Goal: Navigation & Orientation: Find specific page/section

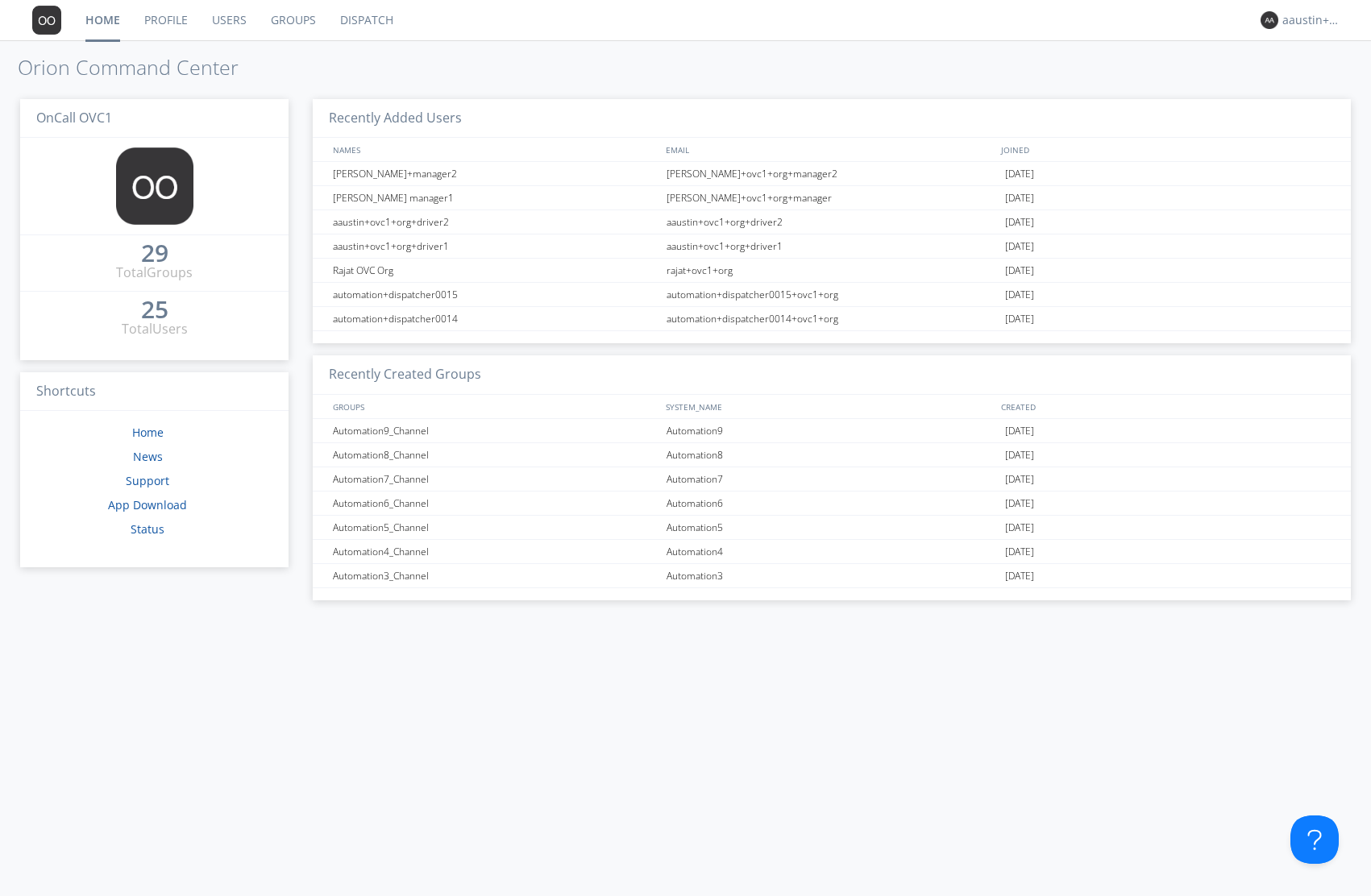
click at [359, 24] on link "Dispatch" at bounding box center [367, 20] width 78 height 40
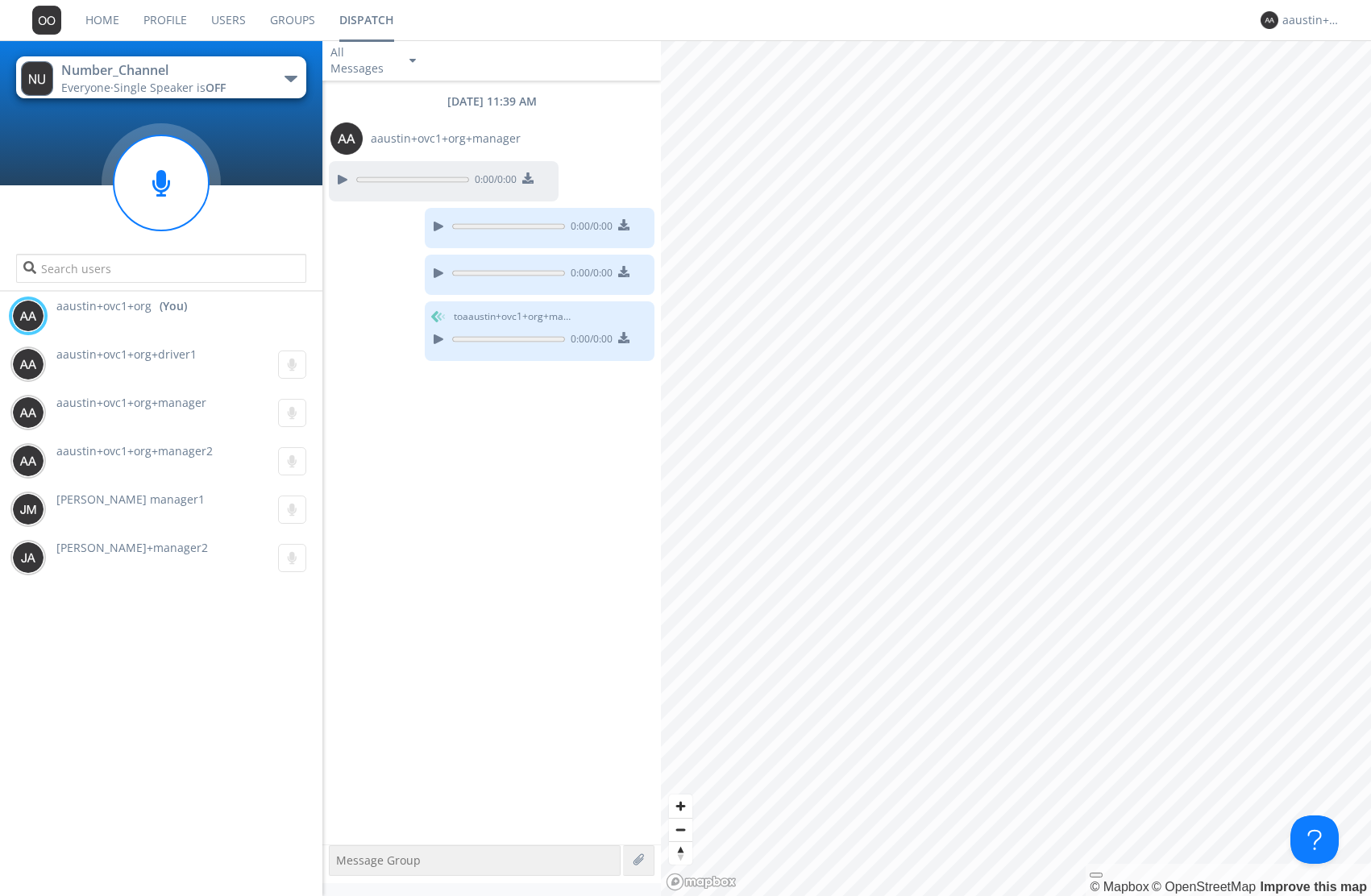
click at [233, 12] on link "Users" at bounding box center [228, 20] width 59 height 40
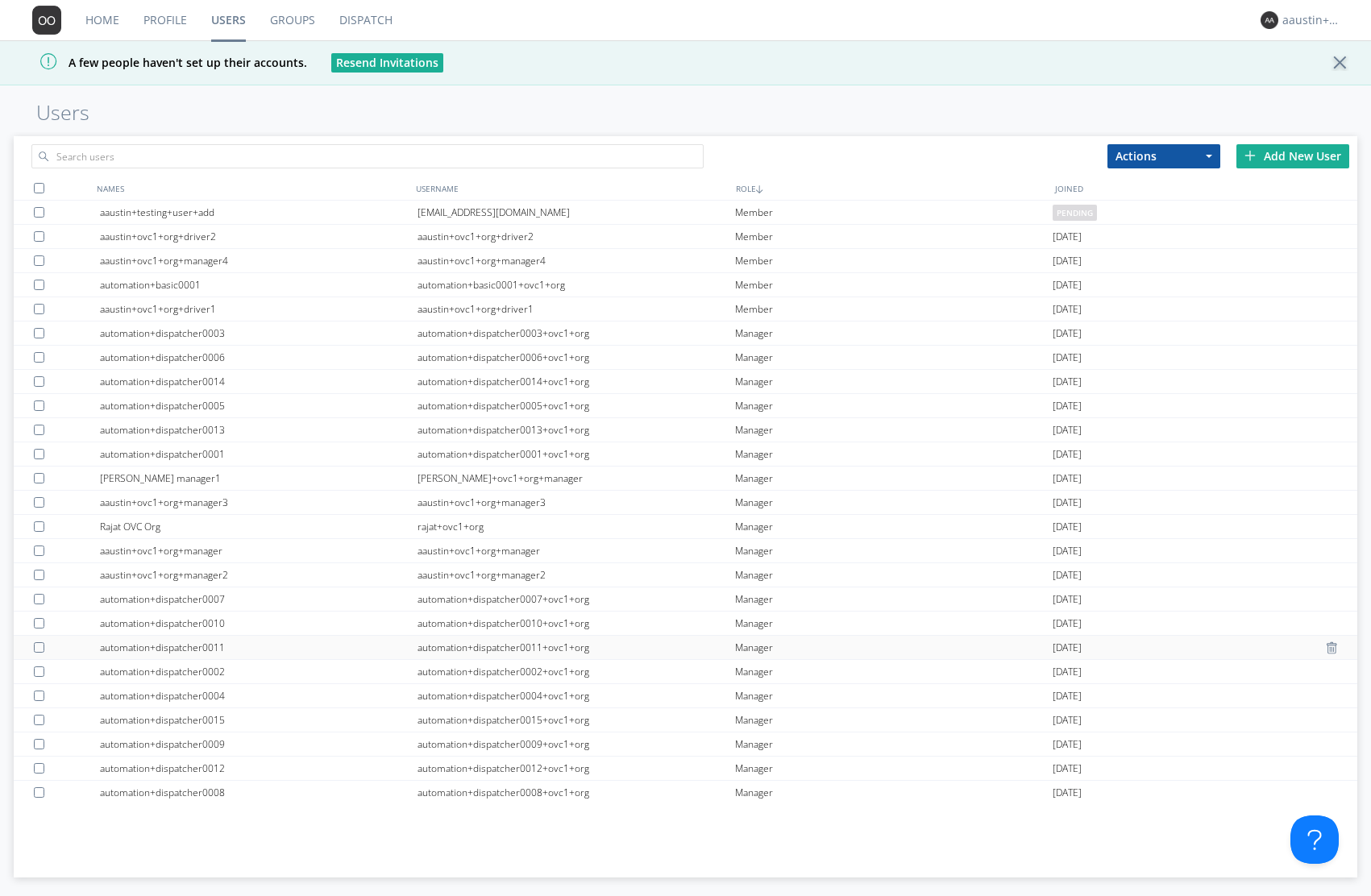
click at [430, 648] on div "automation+dispatcher0011+ovc1+org" at bounding box center [576, 648] width 318 height 23
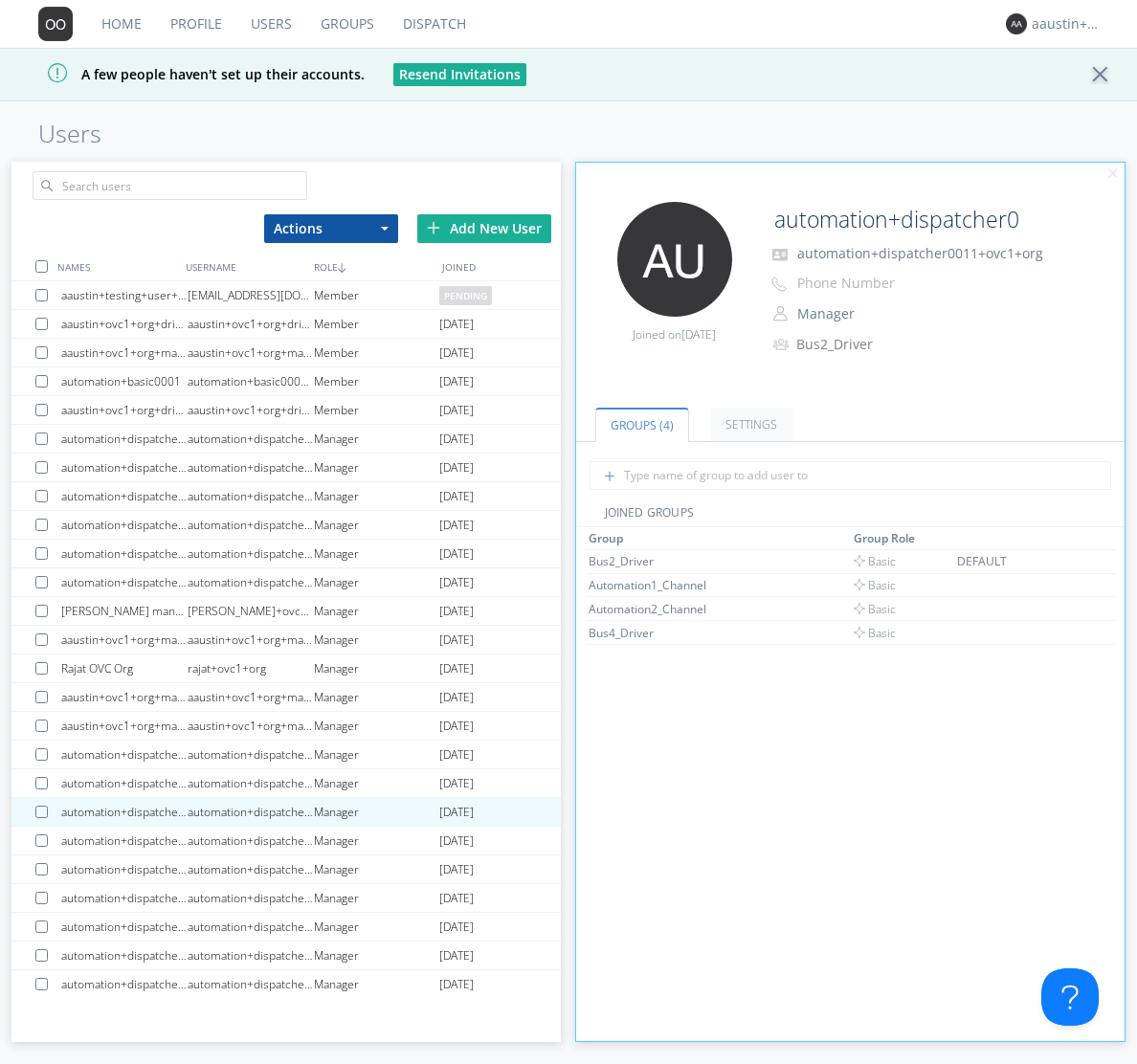
click at [333, 25] on link "Groups" at bounding box center [346, 24] width 82 height 48
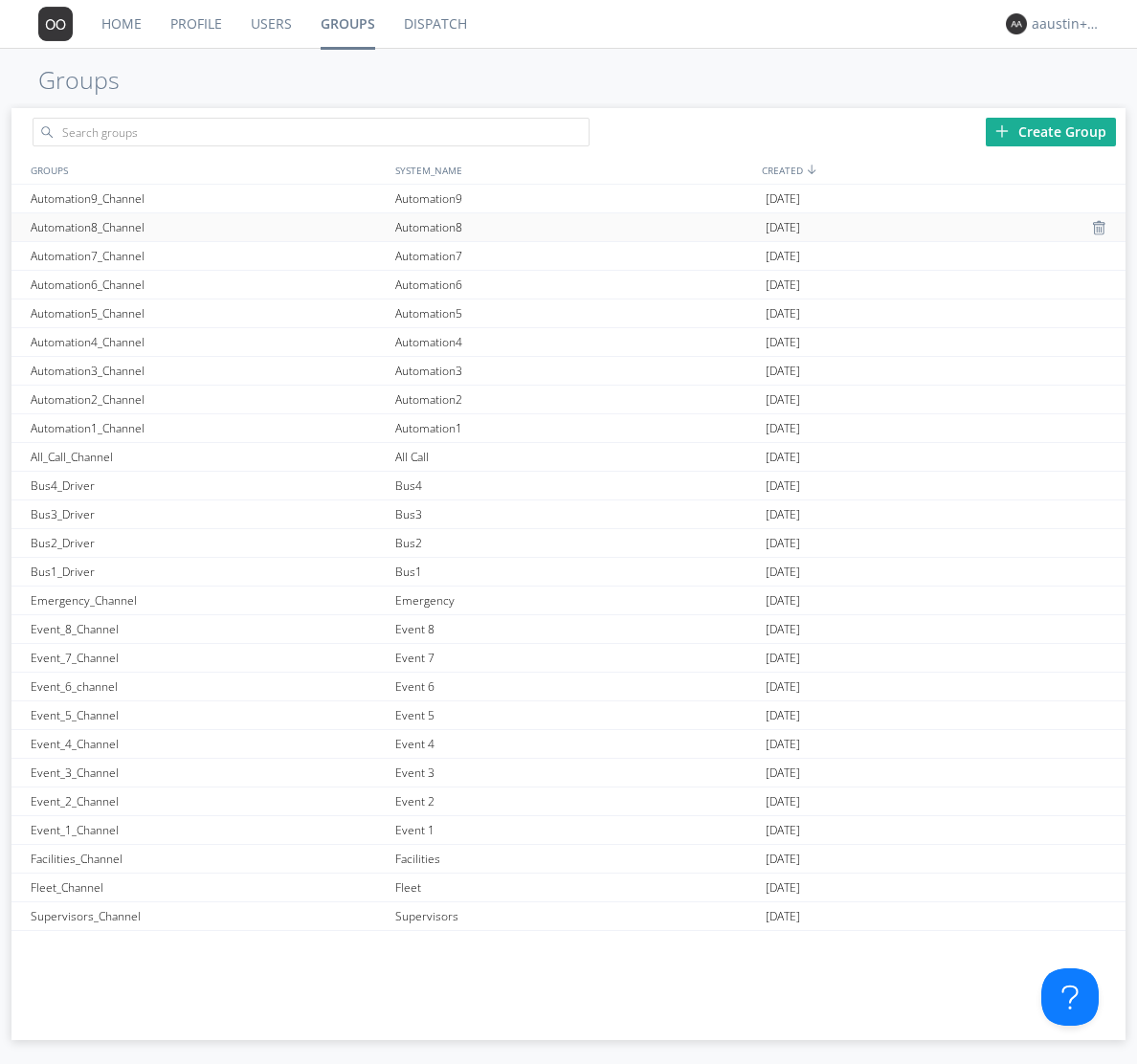
click at [499, 239] on div "Automation8" at bounding box center [576, 228] width 370 height 28
